Goal: Information Seeking & Learning: Learn about a topic

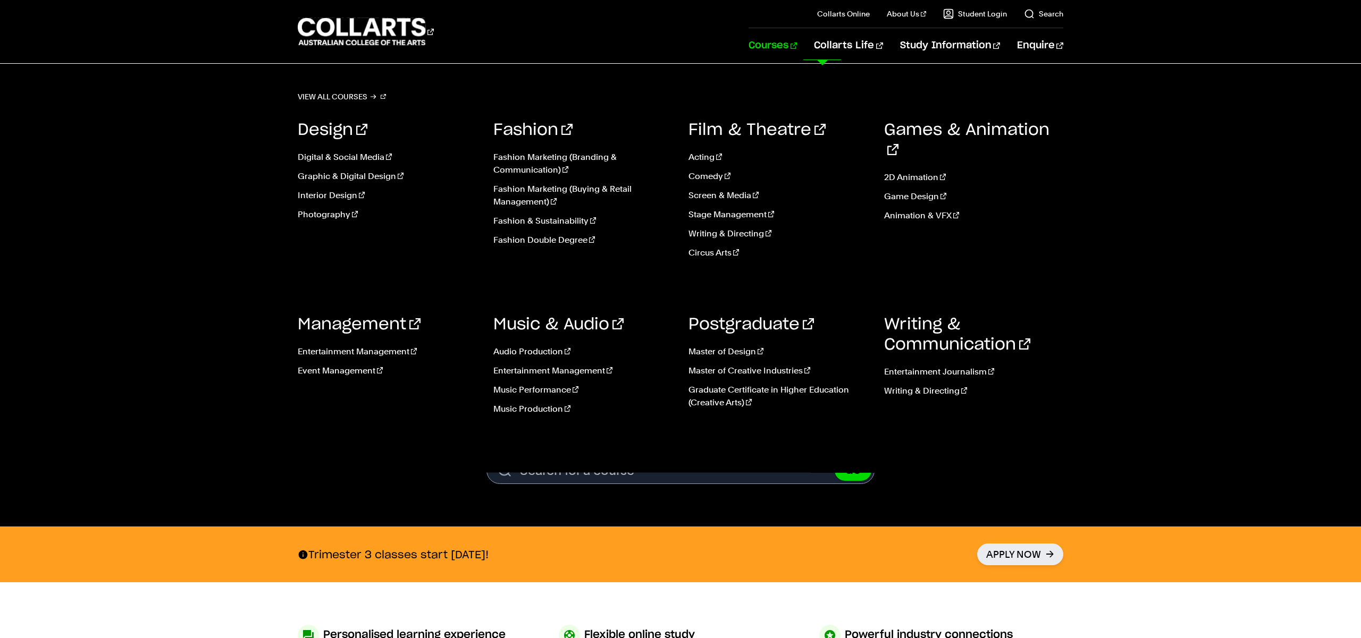
click at [797, 43] on link "Courses" at bounding box center [772, 45] width 48 height 35
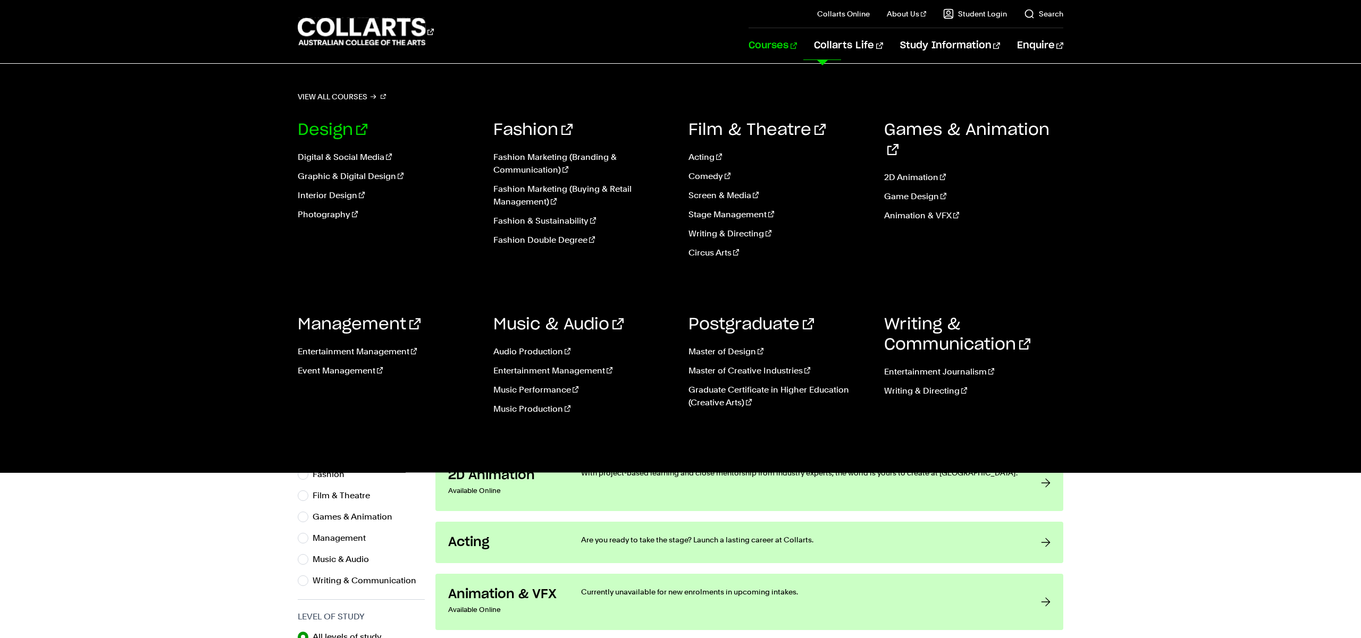
click at [329, 122] on link "Design" at bounding box center [333, 130] width 70 height 16
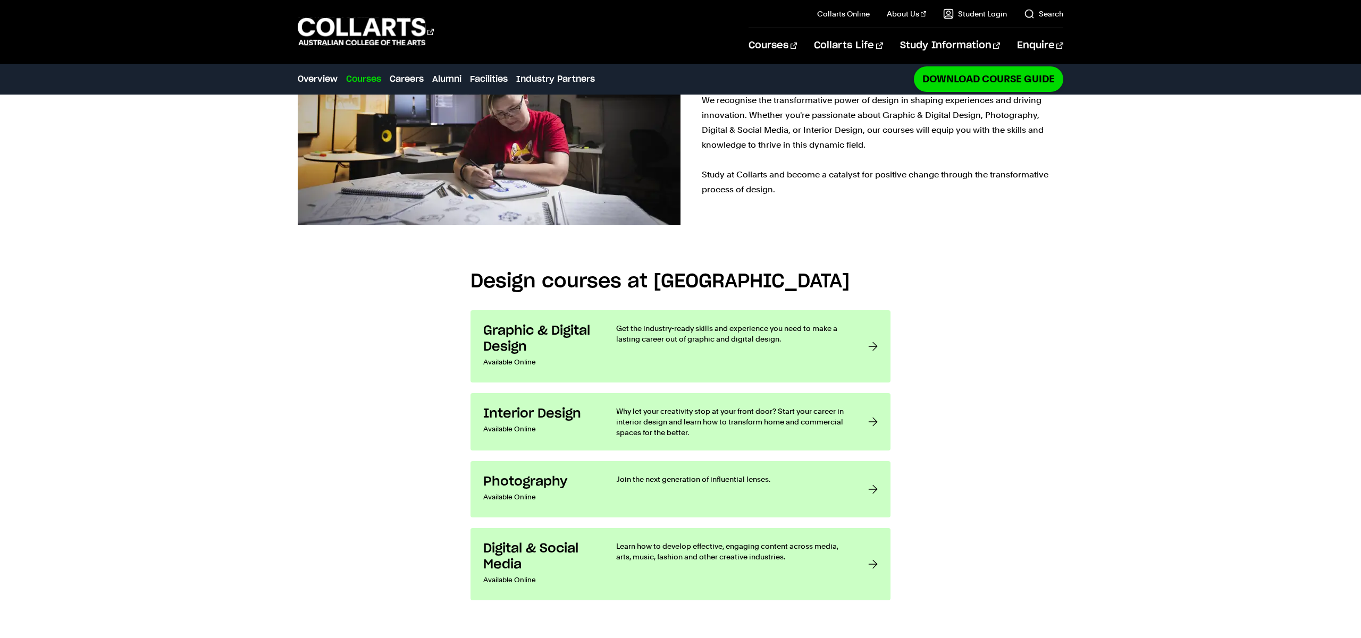
scroll to position [874, 0]
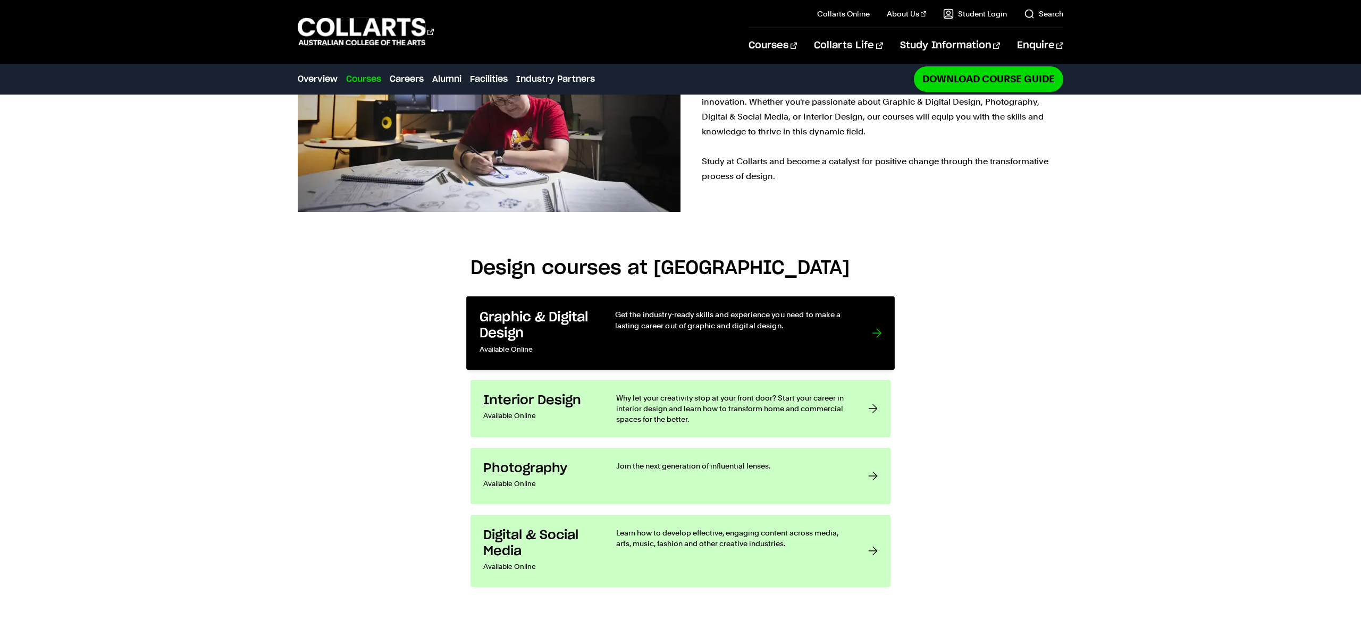
click at [589, 309] on h3 "Graphic & Digital Design" at bounding box center [536, 325] width 114 height 32
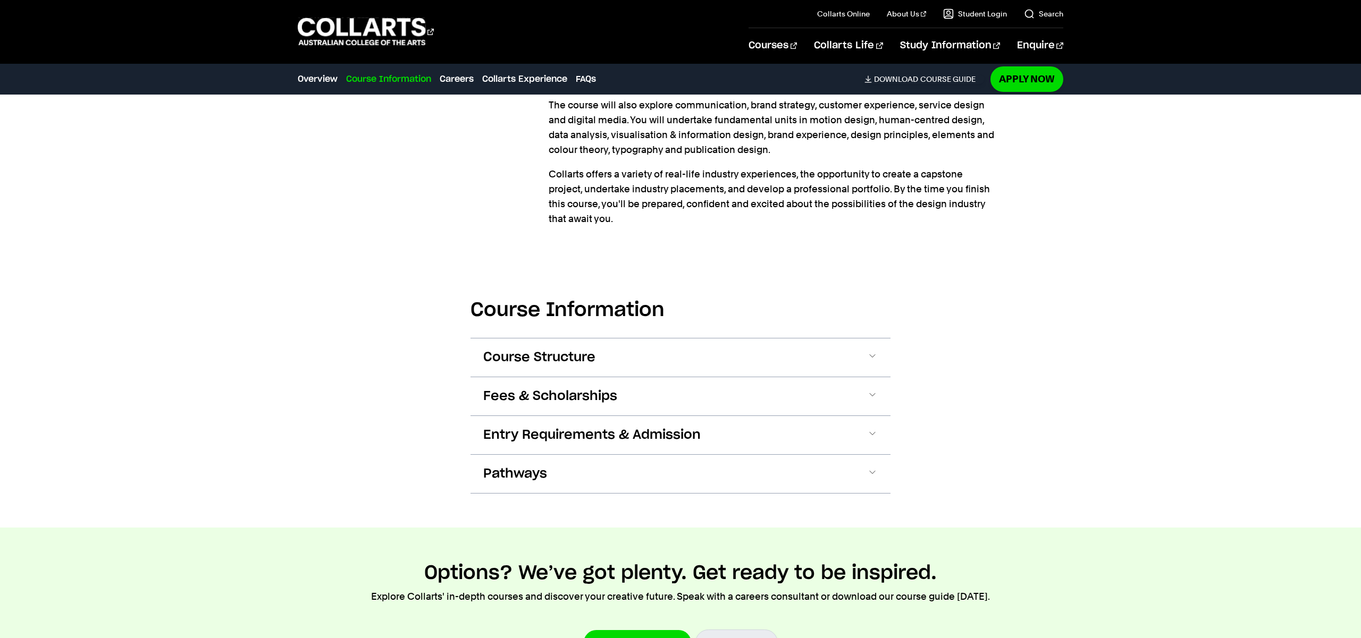
scroll to position [957, 0]
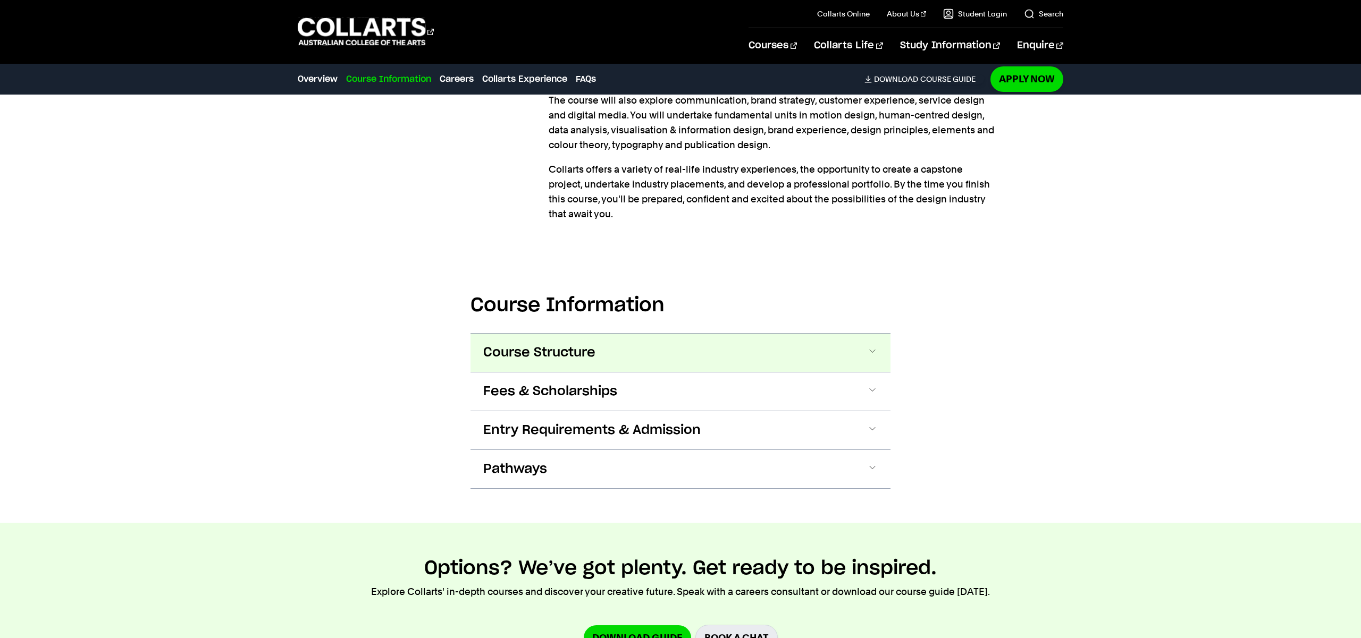
click at [638, 334] on button "Course Structure" at bounding box center [680, 353] width 420 height 38
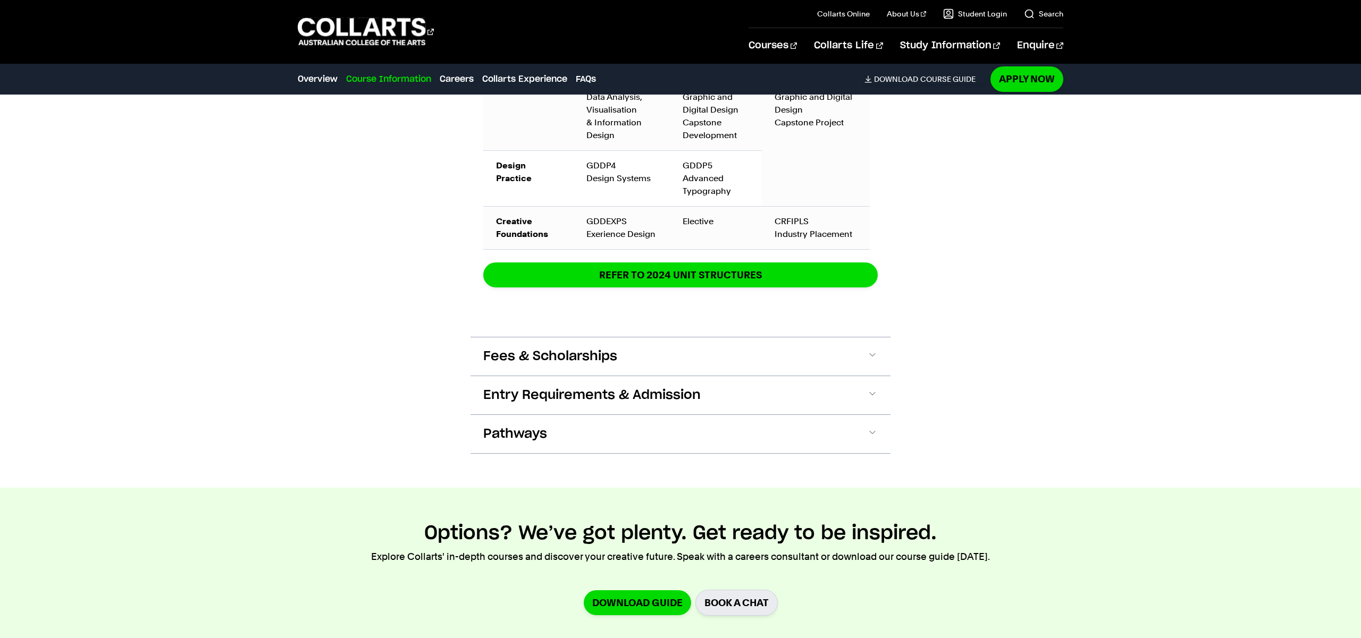
scroll to position [1812, 0]
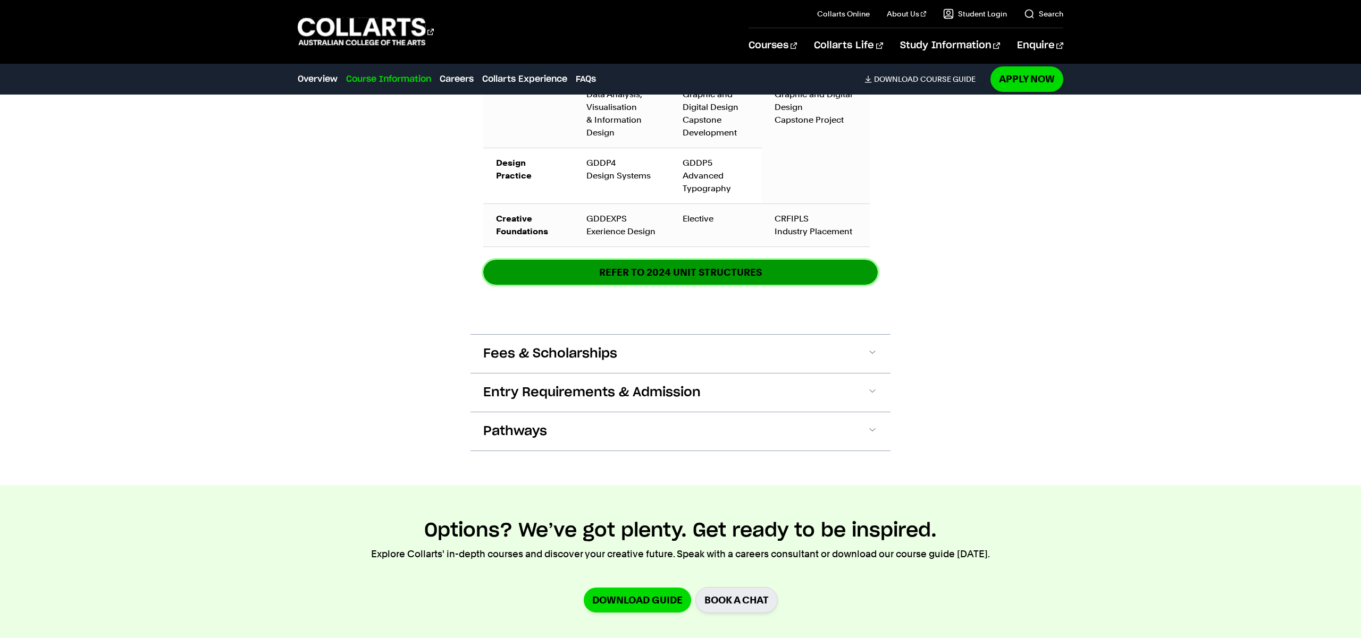
click at [757, 260] on link "REFER TO 2024 unit structures" at bounding box center [680, 272] width 394 height 25
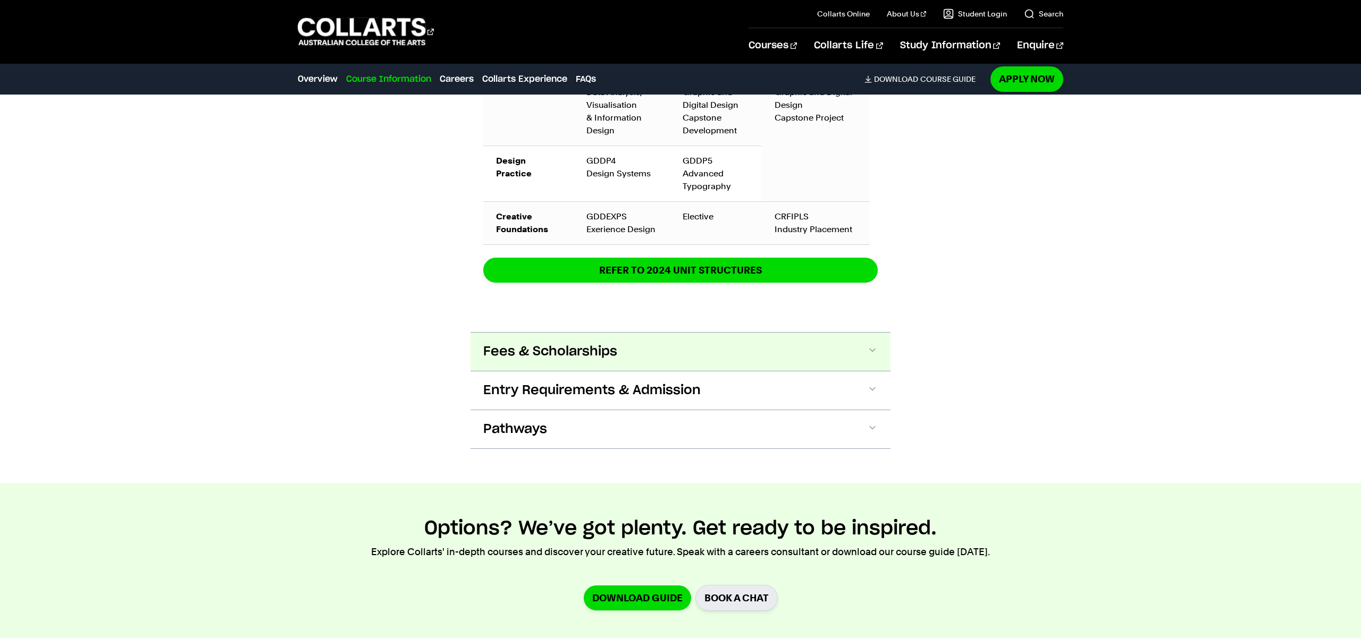
click at [564, 333] on button "Fees & Scholarships" at bounding box center [680, 352] width 420 height 38
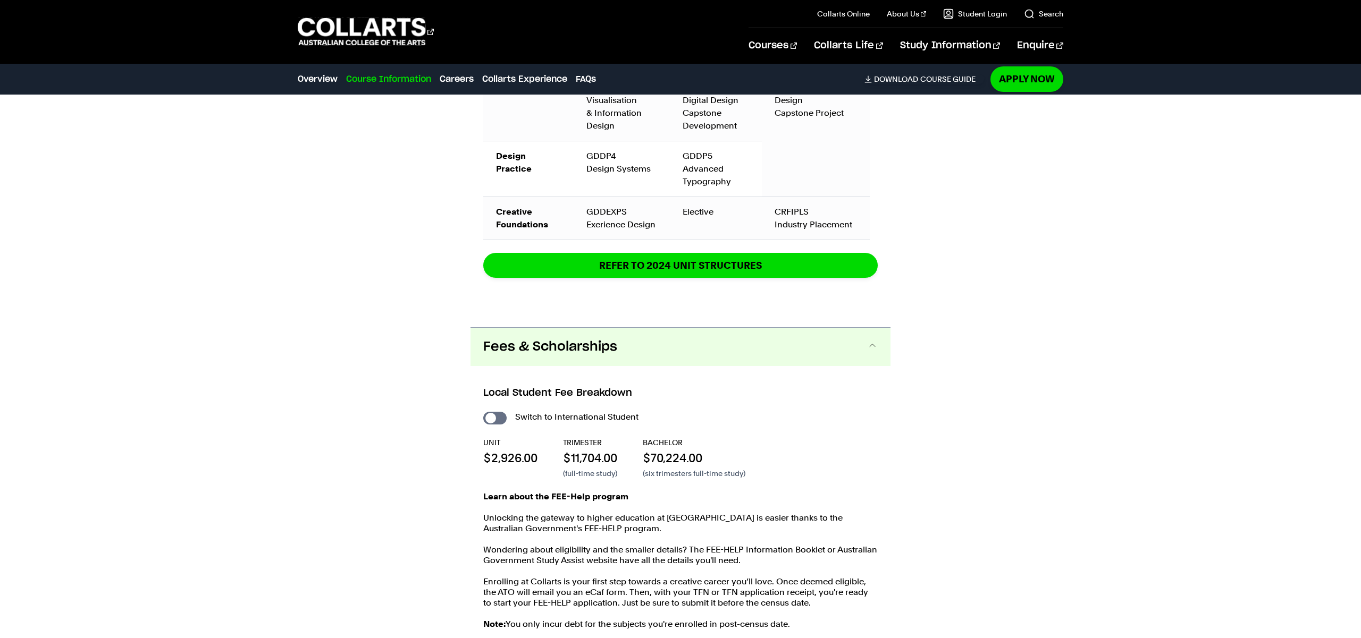
scroll to position [1818, 0]
